Goal: Register for event/course

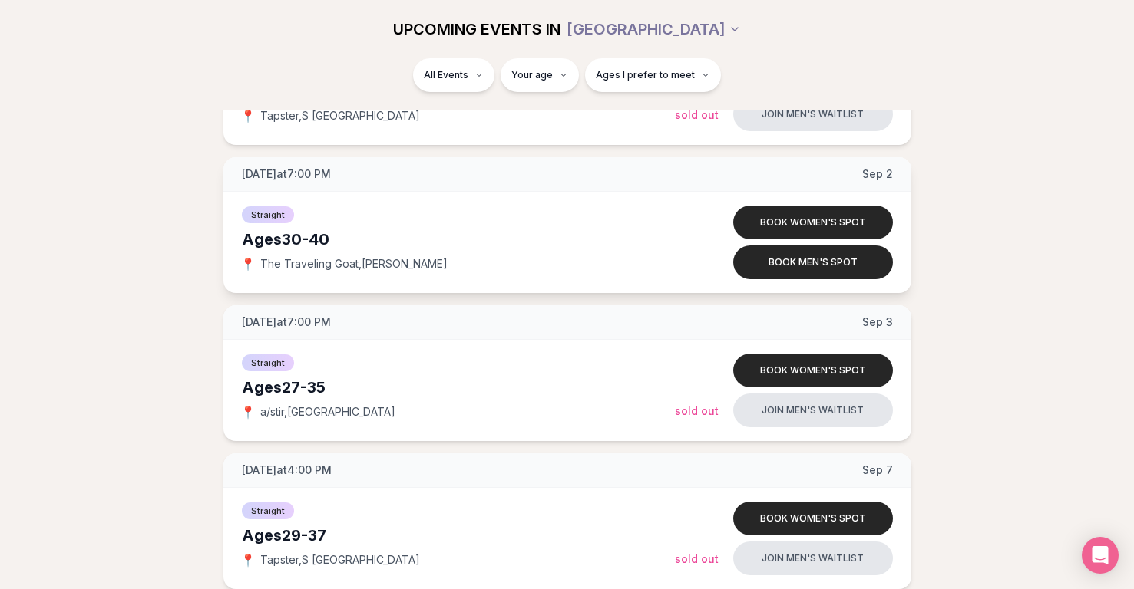
scroll to position [1203, 0]
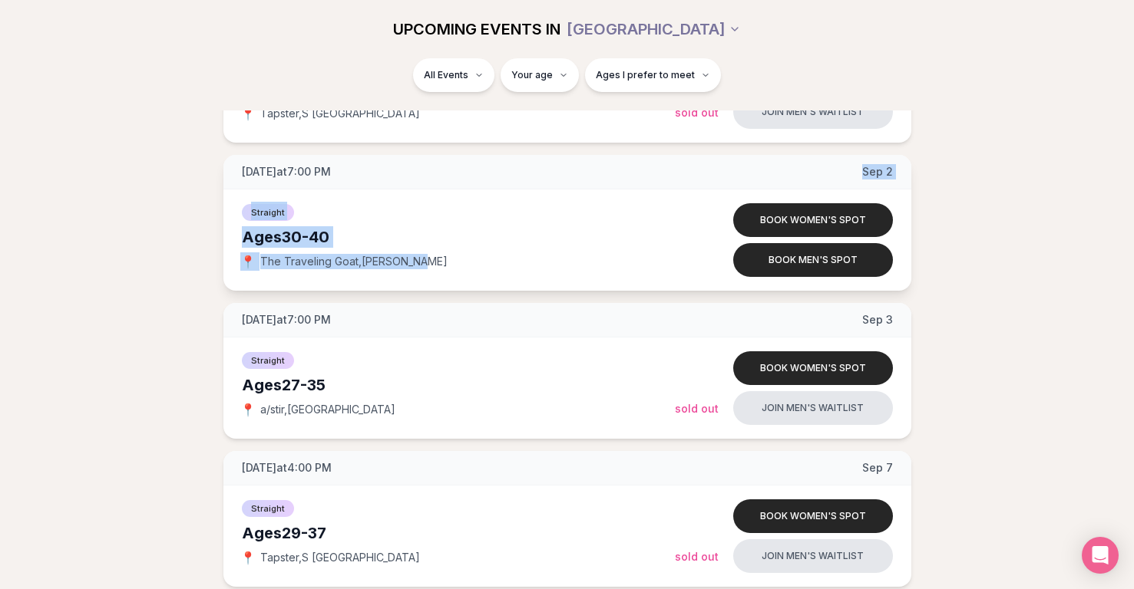
drag, startPoint x: 394, startPoint y: 183, endPoint x: 427, endPoint y: 273, distance: 95.4
click at [427, 273] on div "[DATE] at 7:00 PM [DATE] Straight Ages [DEMOGRAPHIC_DATA] 📍 The Traveling Goat …" at bounding box center [567, 223] width 688 height 136
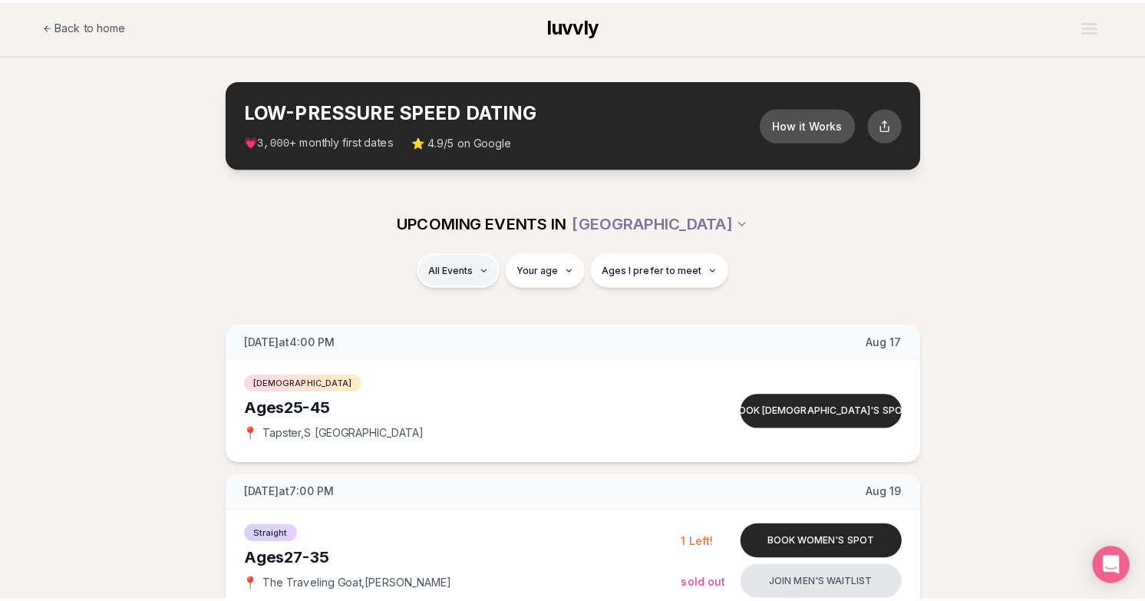
scroll to position [0, 0]
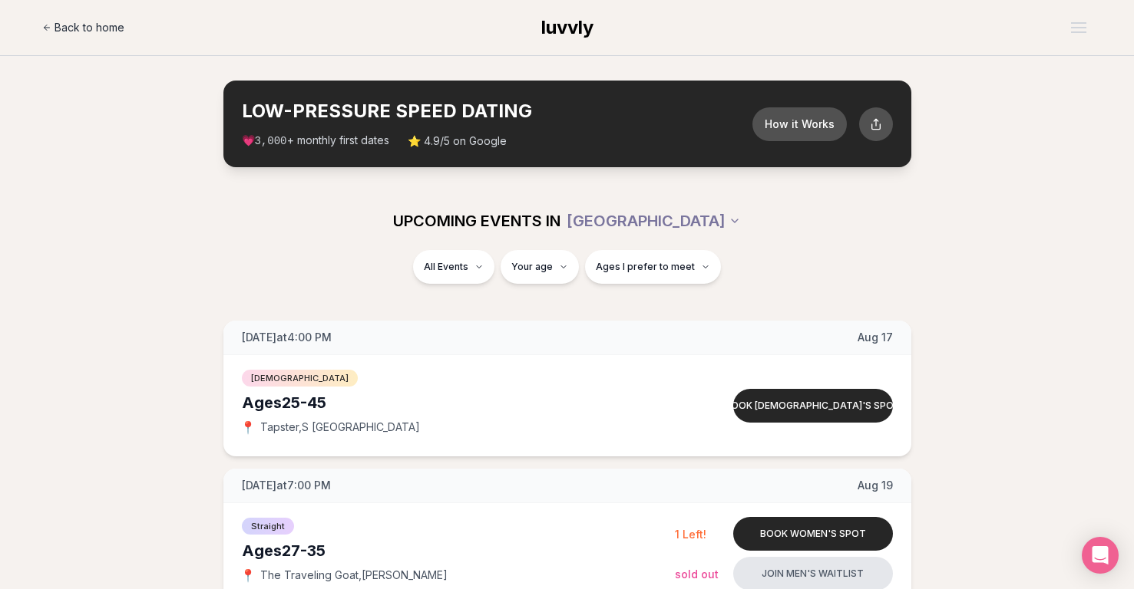
click at [73, 27] on span "Back to home" at bounding box center [89, 27] width 70 height 15
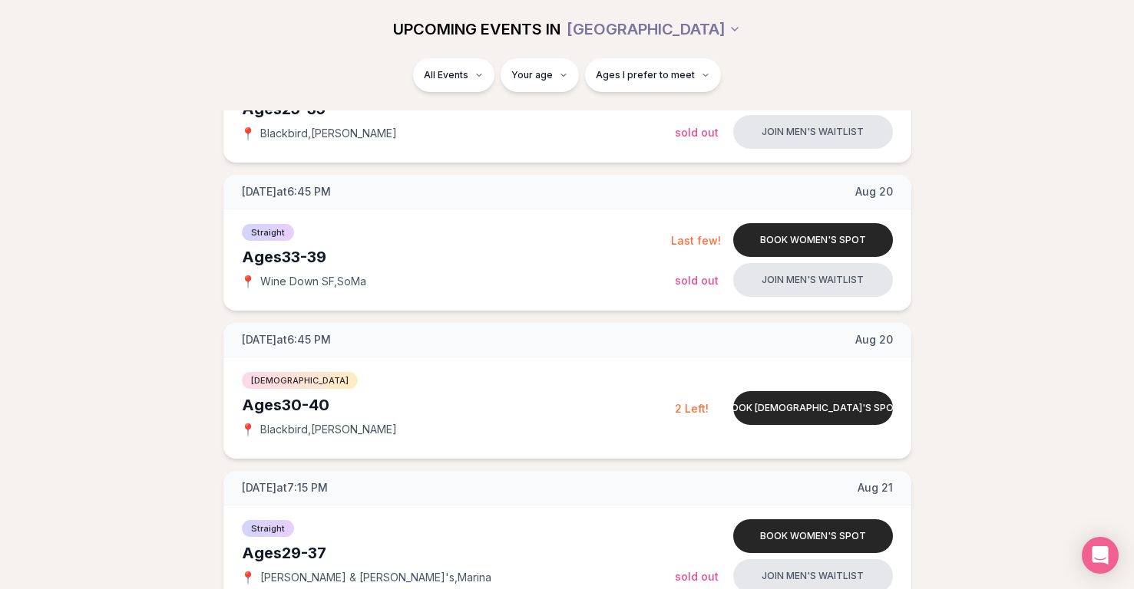
scroll to position [474, 0]
